Goal: Feedback & Contribution: Submit feedback/report problem

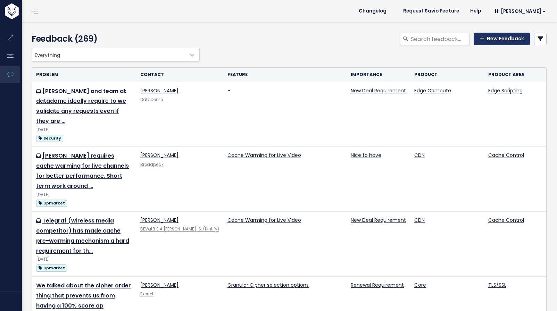
click at [486, 40] on link "New Feedback" at bounding box center [501, 39] width 56 height 12
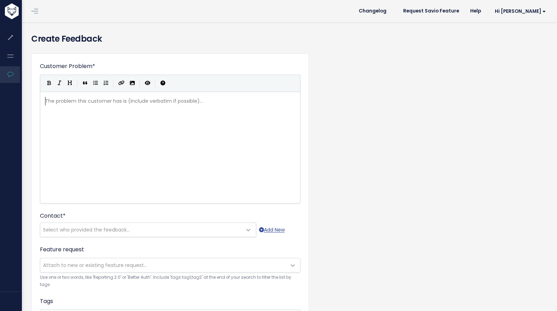
scroll to position [1, 0]
click at [173, 105] on pre "​" at bounding box center [173, 101] width 258 height 9
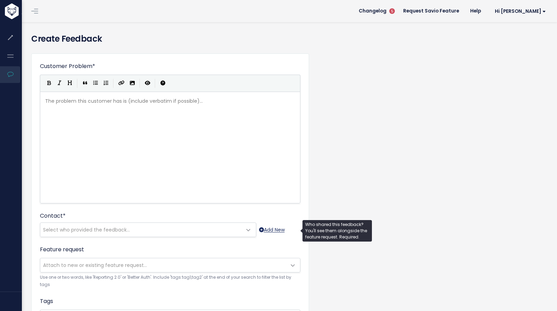
click at [273, 226] on link "Add New" at bounding box center [272, 230] width 26 height 9
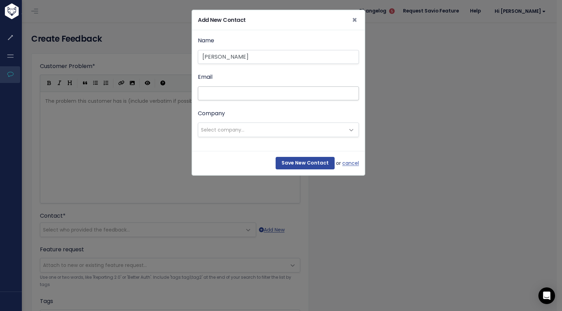
type input "Ben Bulter"
click at [237, 91] on input "Email" at bounding box center [278, 93] width 161 height 14
click at [251, 121] on div "Company --------- Select company..." at bounding box center [278, 123] width 161 height 29
click at [251, 127] on span "Select company..." at bounding box center [271, 130] width 146 height 14
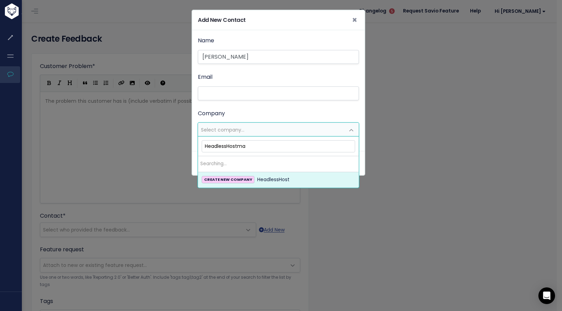
type input "HeadlessHostman"
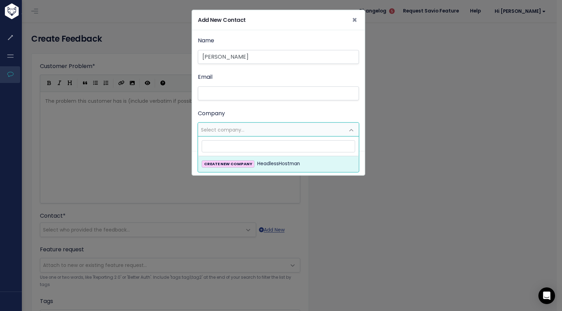
click at [272, 105] on div "Name Ben Bulter Email Company --------- Select company..." at bounding box center [278, 86] width 161 height 101
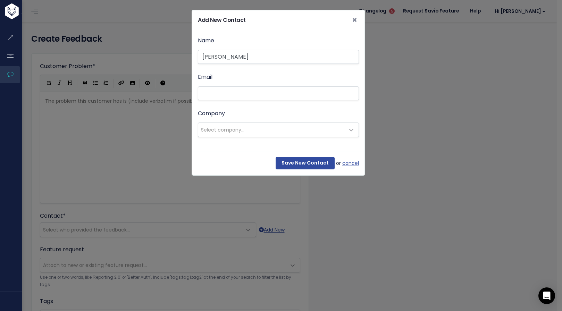
click at [247, 127] on span "Select company..." at bounding box center [271, 130] width 146 height 14
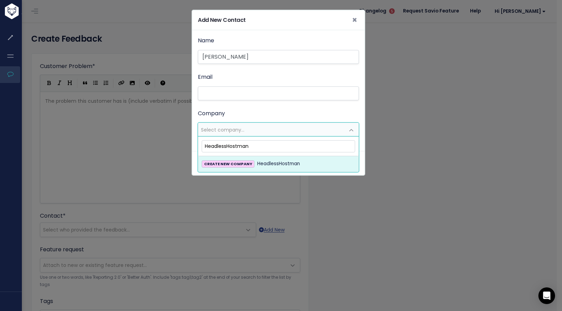
type input "HeadlessHostman"
click at [277, 159] on li "CREATE NEW COMPANY HeadlessHostman" at bounding box center [278, 163] width 160 height 15
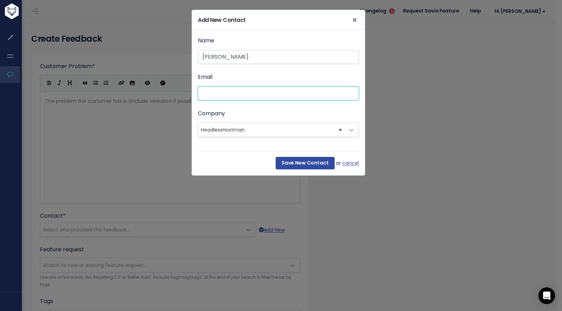
click at [239, 92] on input "Email" at bounding box center [278, 93] width 161 height 14
paste input "ben@headlesshostman.com"
type input "ben@headlesshostman.com"
click at [307, 165] on input "Save New Contact" at bounding box center [305, 163] width 59 height 12
select select "93667073"
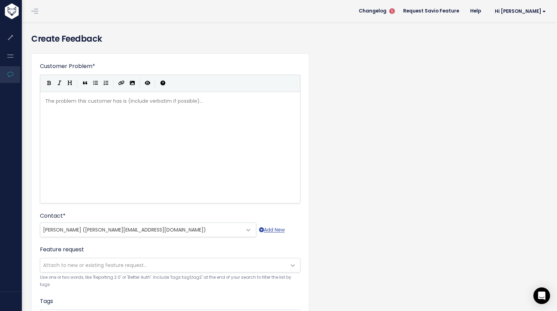
scroll to position [4, 0]
click at [202, 123] on div "The problem this customer has is (include verbatim if possible)... xxxxxxxxxx ​" at bounding box center [179, 155] width 270 height 121
click at [274, 0] on header "Changelog 5 Request Savio Feature Help Hi Graeme My Settings Logout" at bounding box center [289, 11] width 536 height 22
